Goal: Navigation & Orientation: Understand site structure

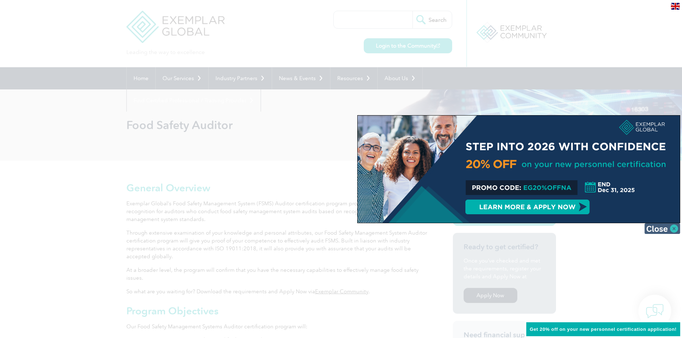
click at [672, 228] on img at bounding box center [662, 228] width 36 height 11
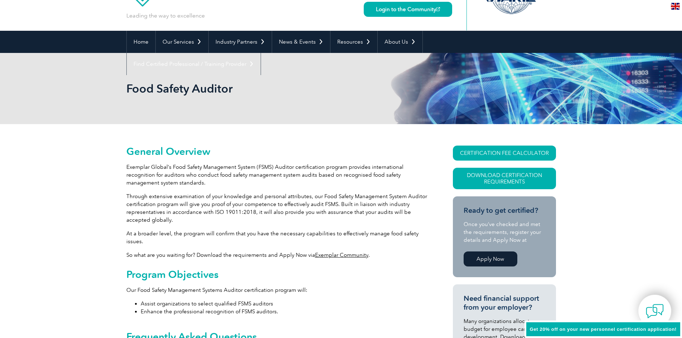
scroll to position [36, 0]
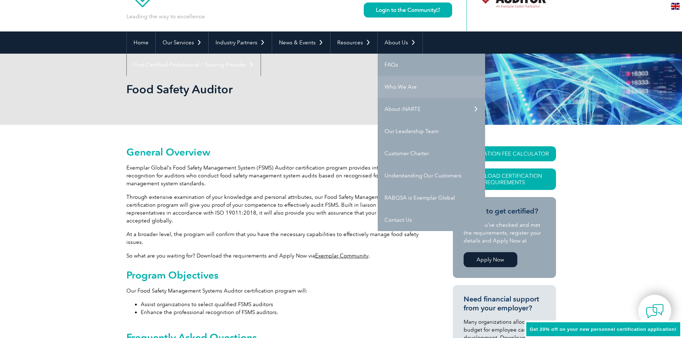
click at [397, 86] on link "Who We Are" at bounding box center [431, 87] width 107 height 22
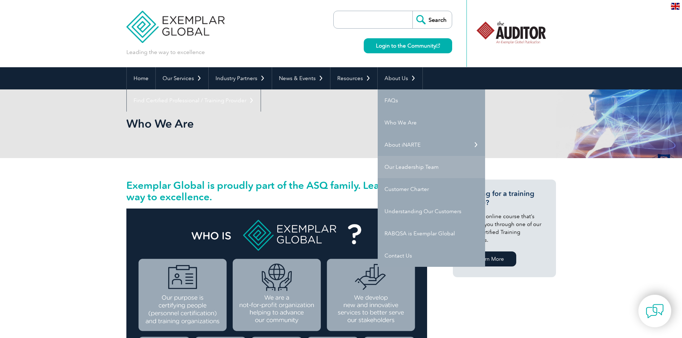
click at [407, 166] on link "Our Leadership Team" at bounding box center [431, 167] width 107 height 22
